Goal: Navigation & Orientation: Find specific page/section

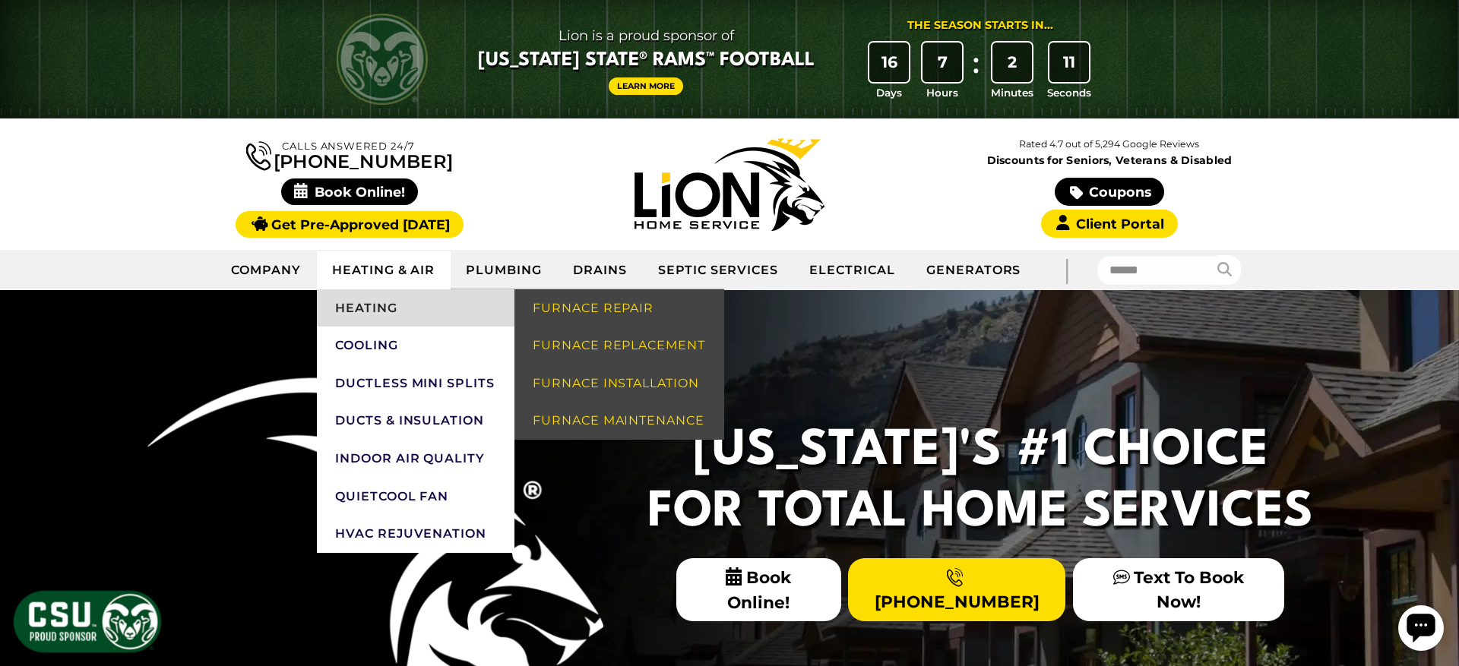
click at [368, 305] on link "Heating" at bounding box center [416, 308] width 198 height 38
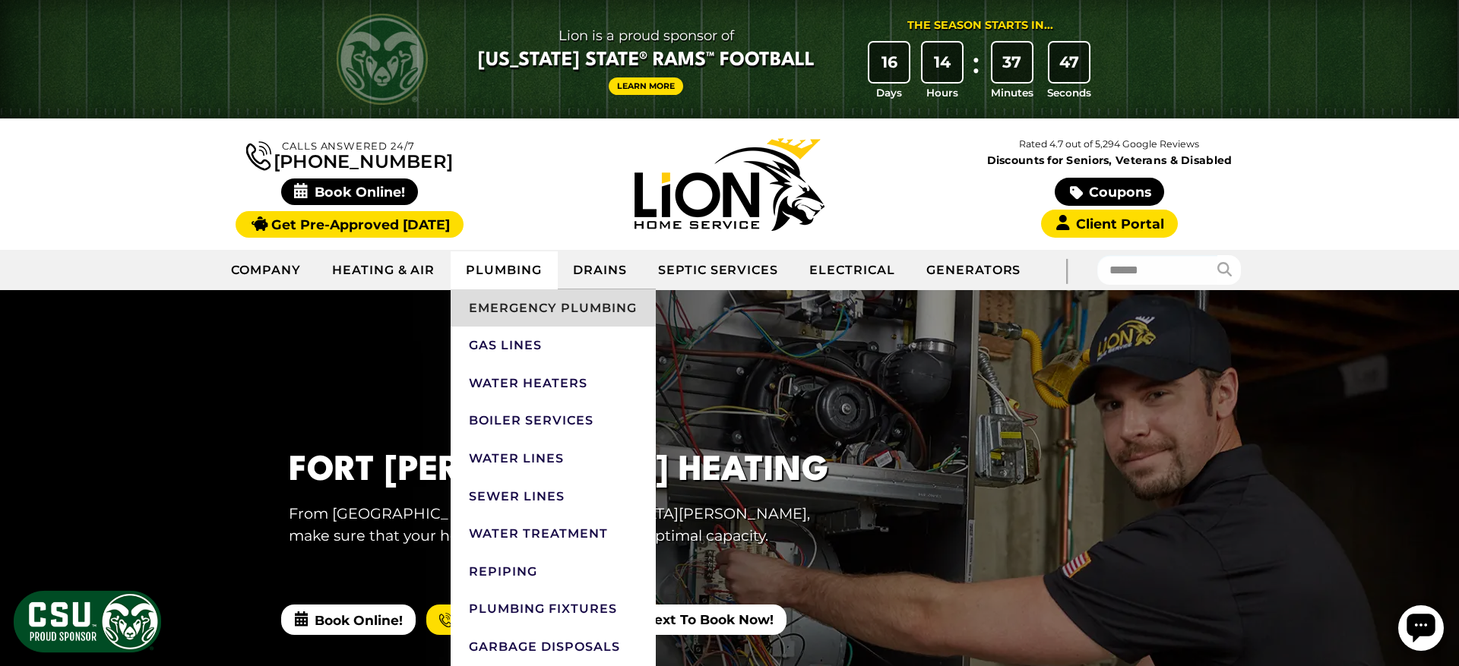
click at [514, 308] on link "Emergency Plumbing" at bounding box center [552, 308] width 204 height 38
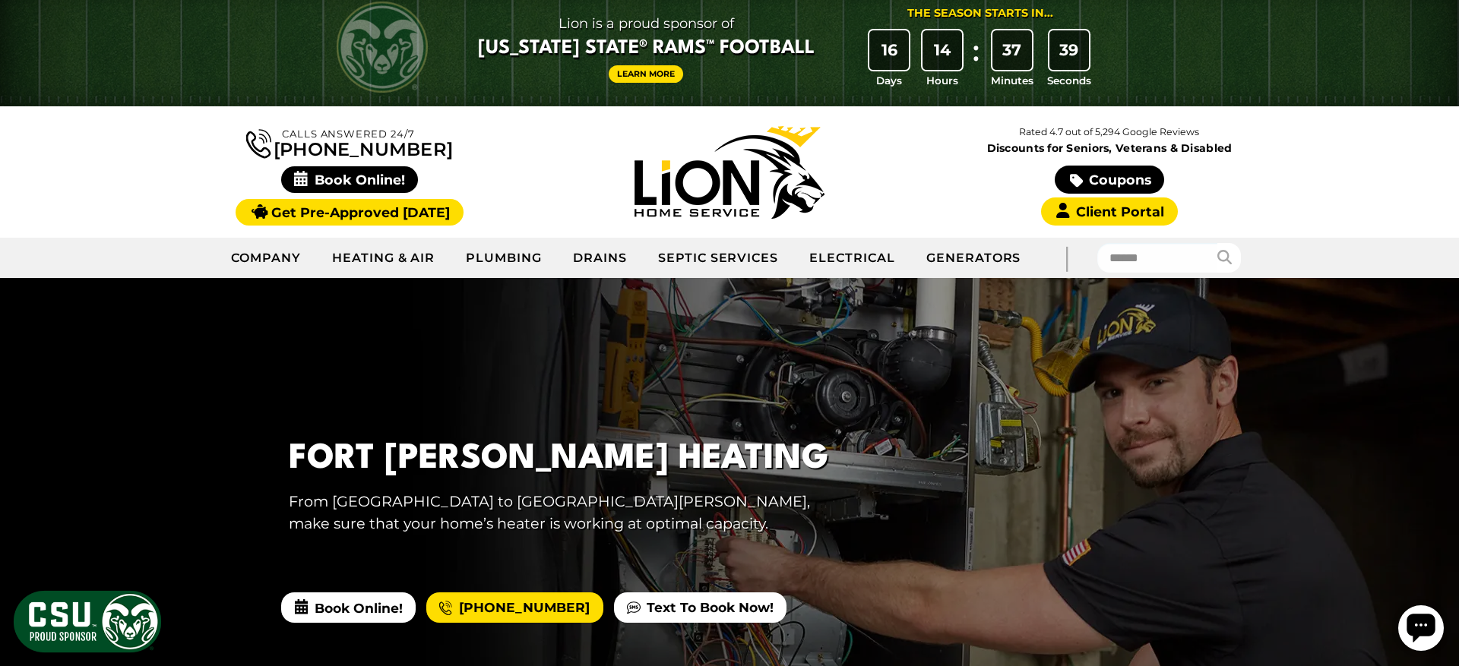
scroll to position [14, 0]
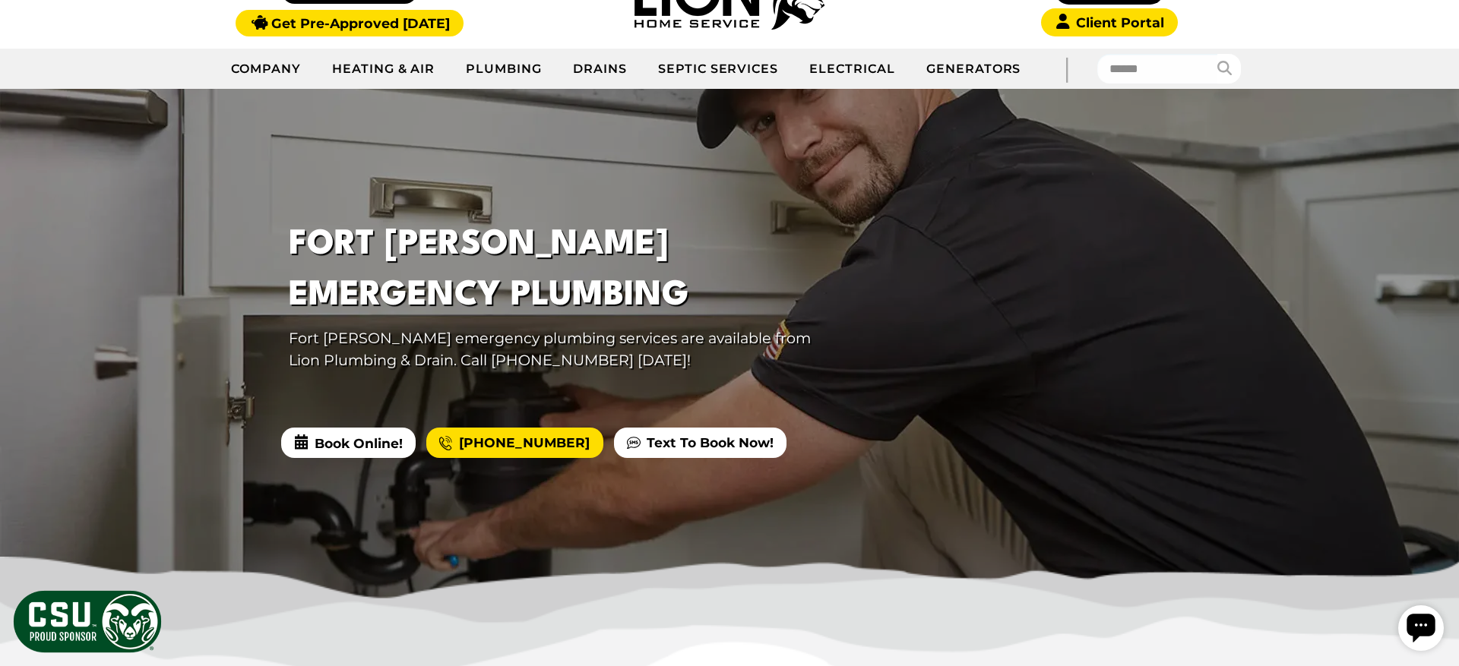
scroll to position [202, 0]
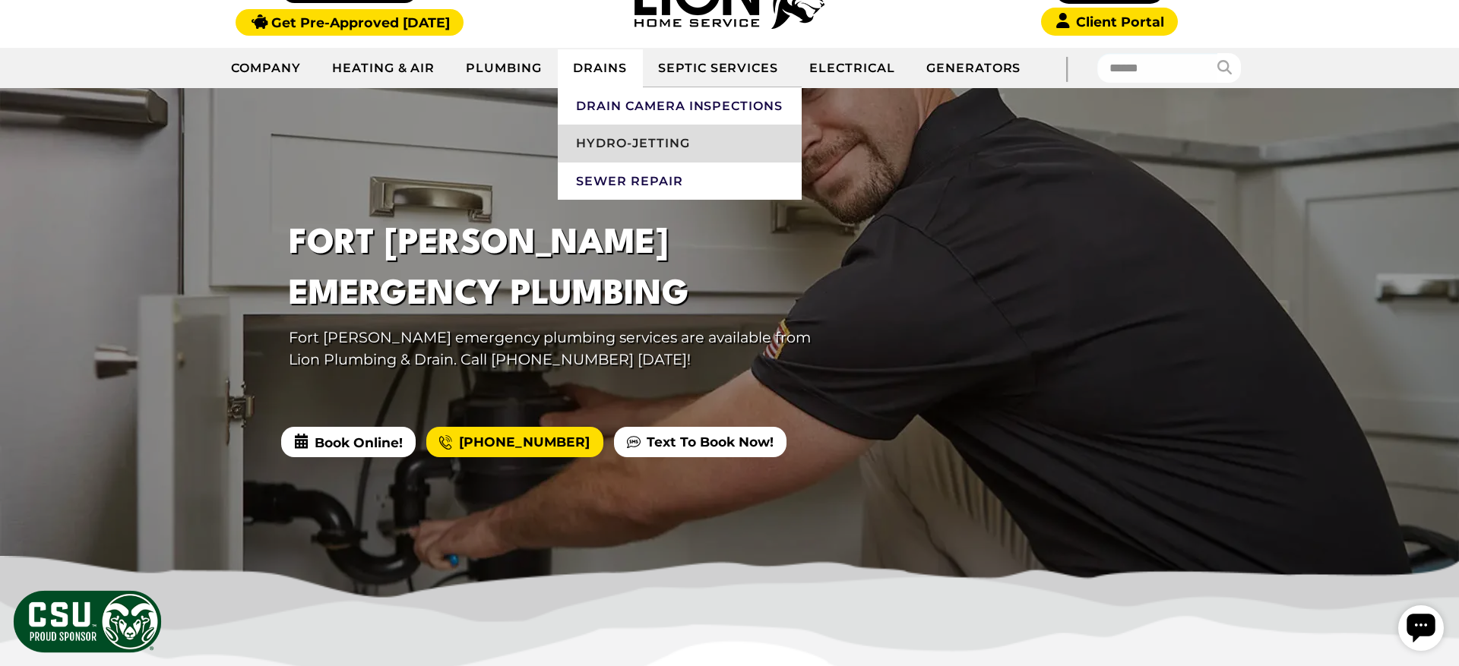
click at [628, 141] on link "Hydro-Jetting" at bounding box center [680, 144] width 244 height 38
